Goal: Task Accomplishment & Management: Manage account settings

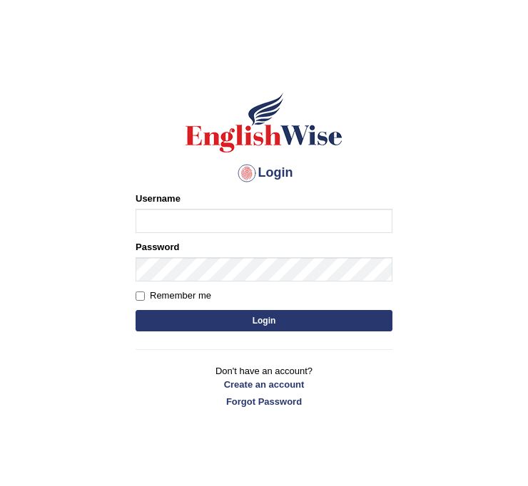
click at [211, 218] on input "Username" at bounding box center [264, 221] width 257 height 24
type input "AMARDEEP17"
click at [252, 399] on link "Forgot Password" at bounding box center [264, 402] width 257 height 14
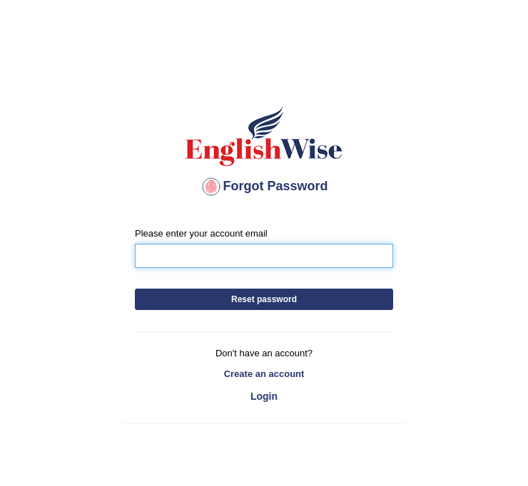
click at [185, 258] on input "Please enter your account email" at bounding box center [264, 256] width 258 height 24
type input "a"
type input "[EMAIL_ADDRESS][DOMAIN_NAME]"
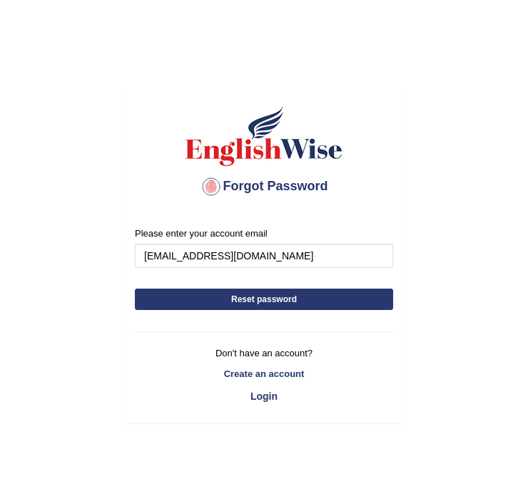
click at [263, 300] on button "Reset password" at bounding box center [264, 299] width 258 height 21
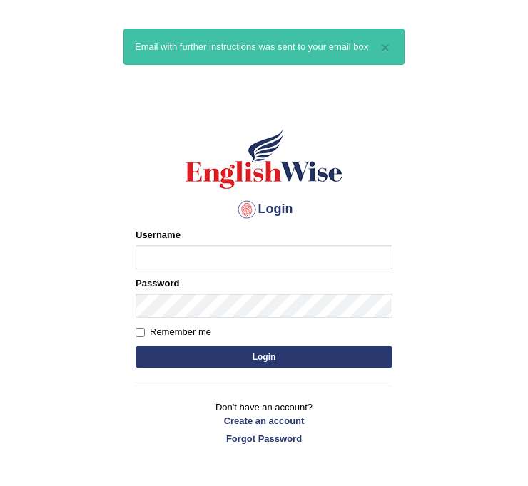
click at [258, 437] on link "Forgot Password" at bounding box center [264, 439] width 257 height 14
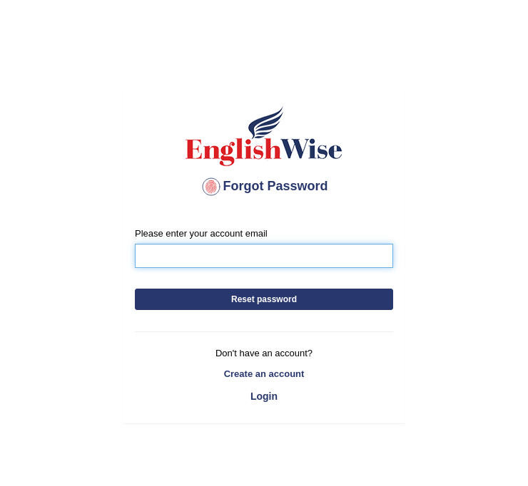
click at [200, 252] on input "Please enter your account email" at bounding box center [264, 256] width 258 height 24
type input "[EMAIL_ADDRESS][DOMAIN_NAME]"
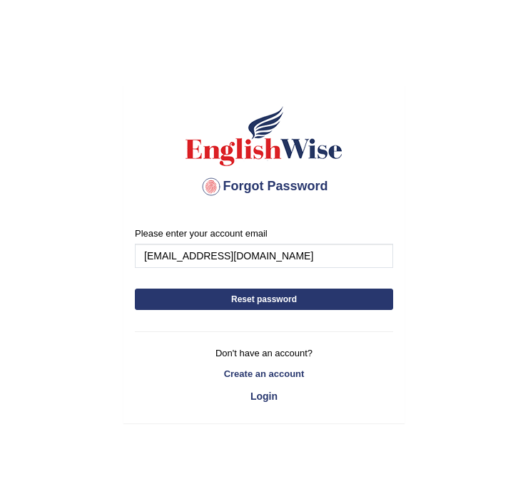
click at [242, 304] on button "Reset password" at bounding box center [264, 299] width 258 height 21
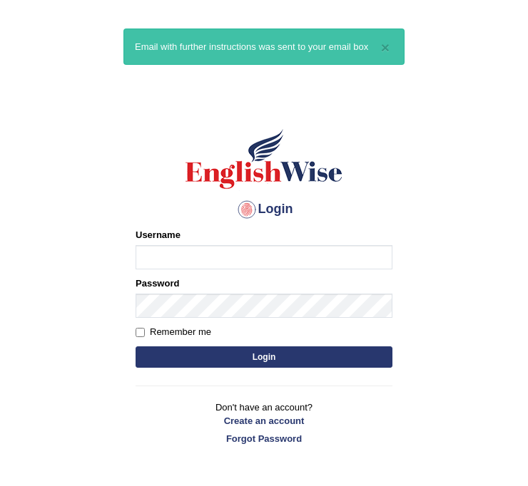
click at [205, 258] on input "Username" at bounding box center [264, 257] width 257 height 24
type input "Amardeep17"
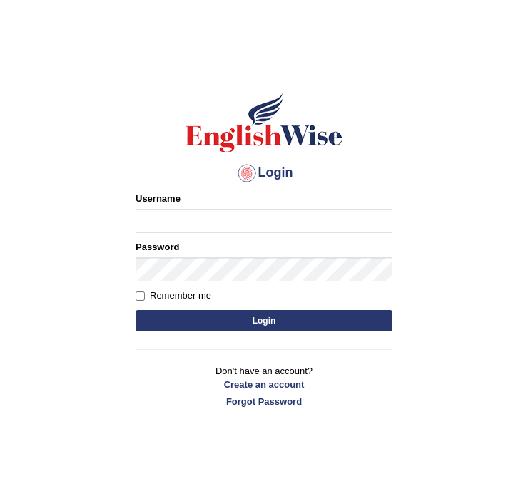
click at [187, 233] on input "Username" at bounding box center [264, 221] width 257 height 24
type input "Amardeep17"
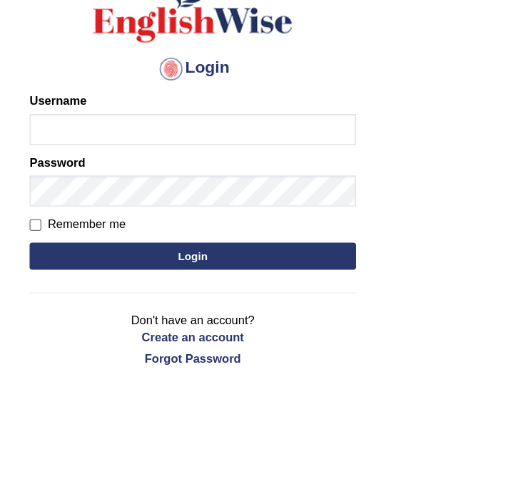
scroll to position [36, 0]
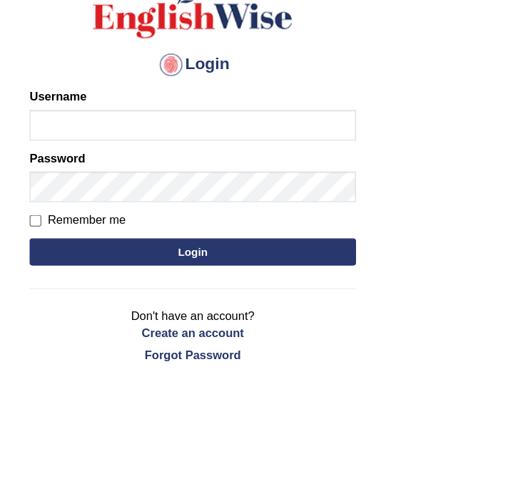
click at [136, 360] on link "Forgot Password" at bounding box center [264, 367] width 257 height 14
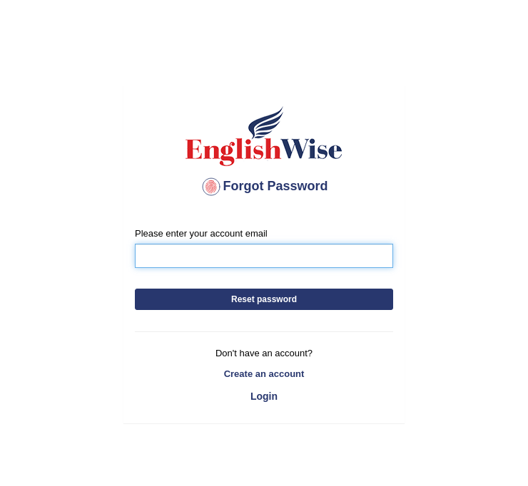
click at [192, 258] on input "Please enter your account email" at bounding box center [264, 256] width 258 height 24
type input "Amardeepkaur635@gmail.com"
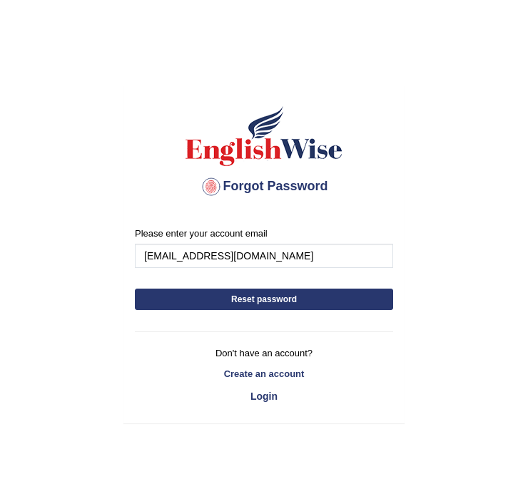
click at [278, 299] on button "Reset password" at bounding box center [264, 299] width 258 height 21
